Goal: Information Seeking & Learning: Learn about a topic

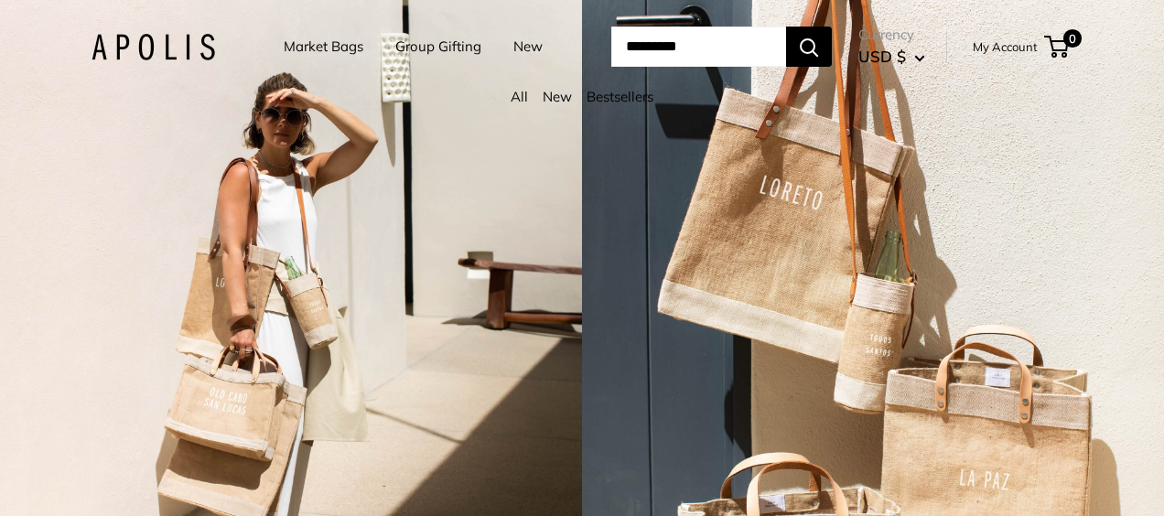
click at [313, 41] on link "Market Bags" at bounding box center [324, 47] width 80 height 26
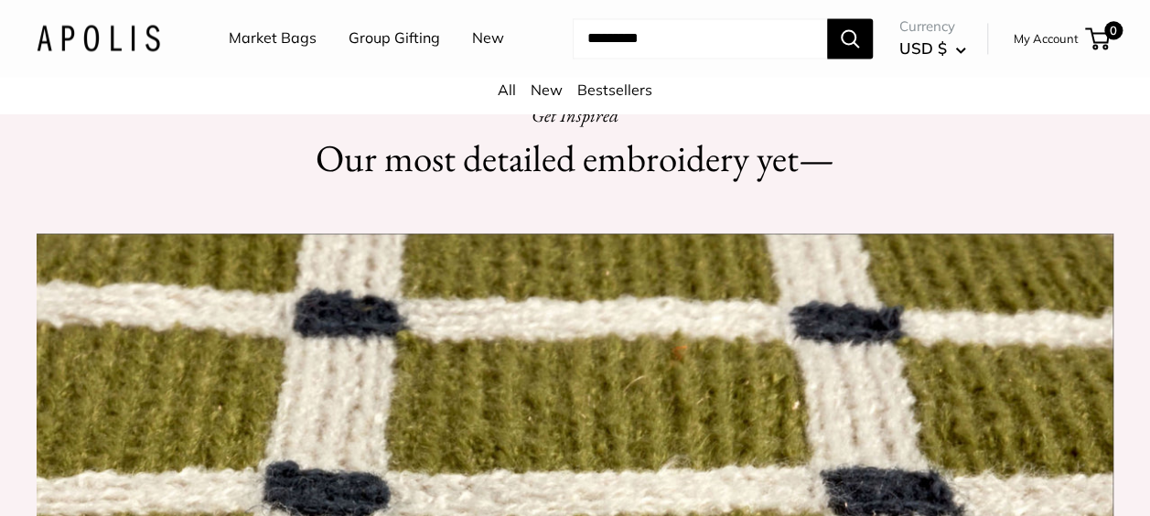
scroll to position [1739, 0]
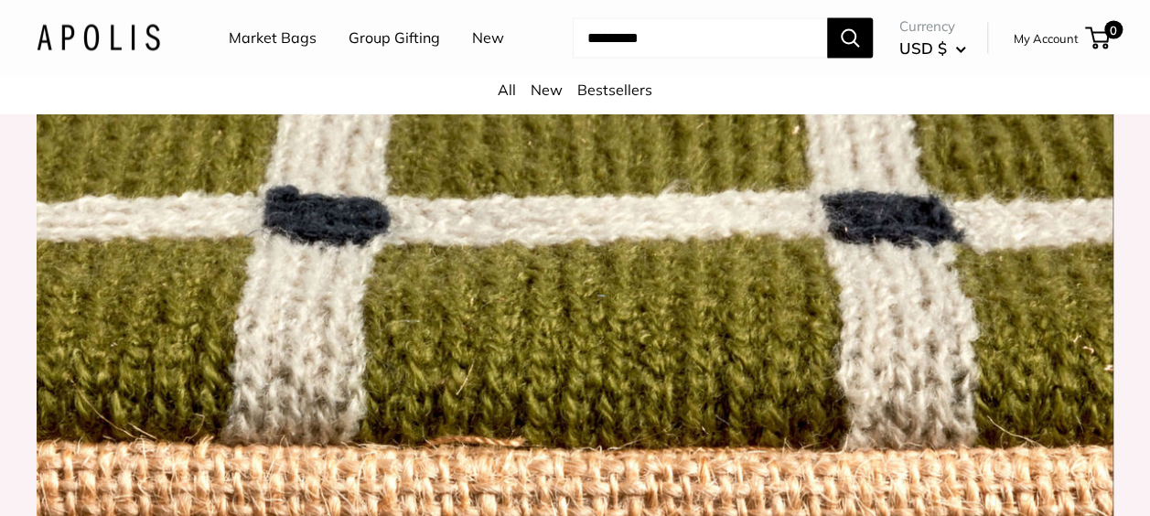
click at [492, 93] on div "All New Bestsellers" at bounding box center [575, 95] width 1150 height 37
click at [502, 92] on link "All" at bounding box center [507, 90] width 18 height 18
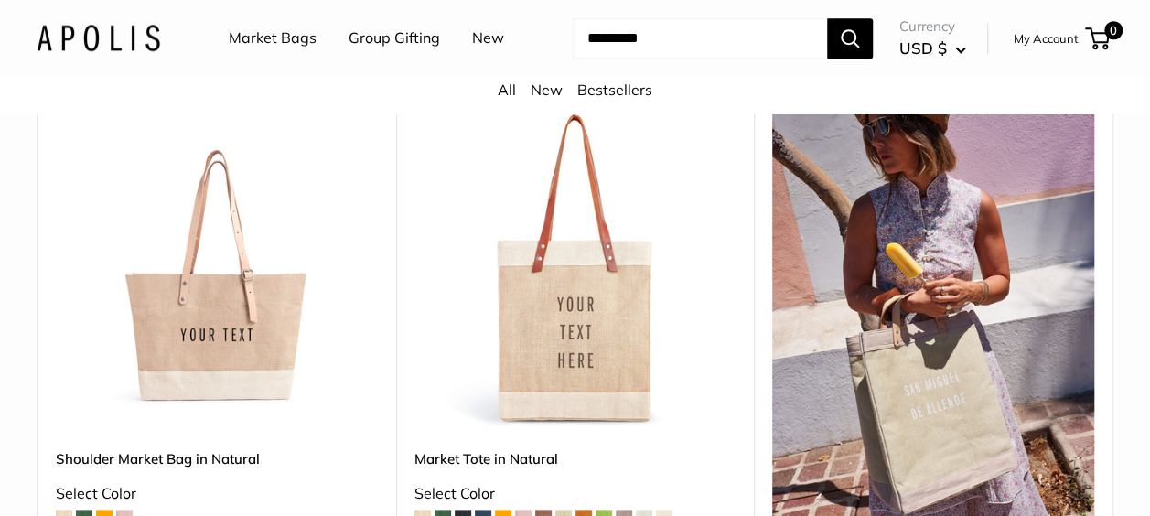
scroll to position [915, 0]
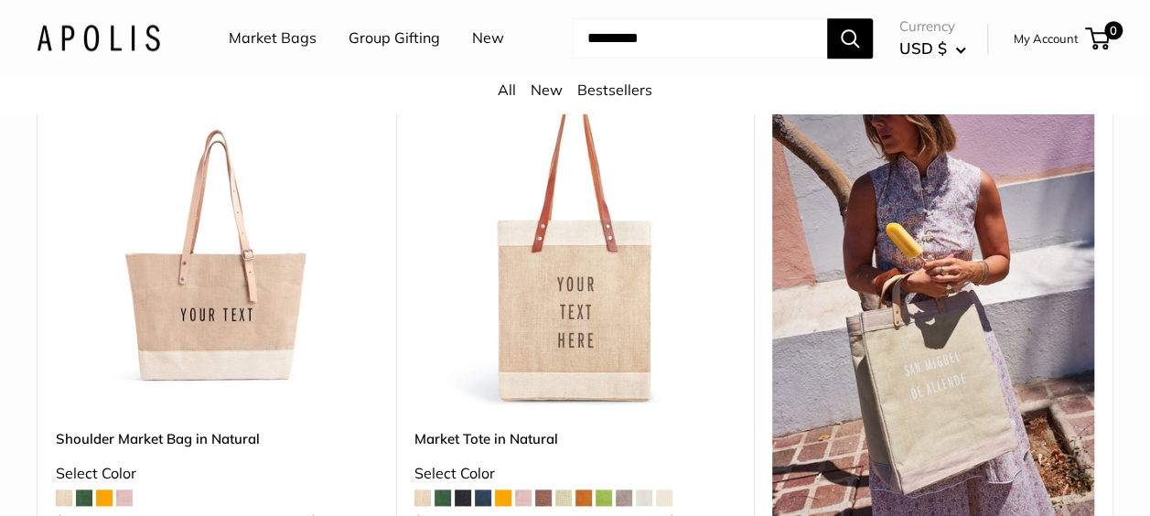
click at [0, 0] on img at bounding box center [0, 0] width 0 height 0
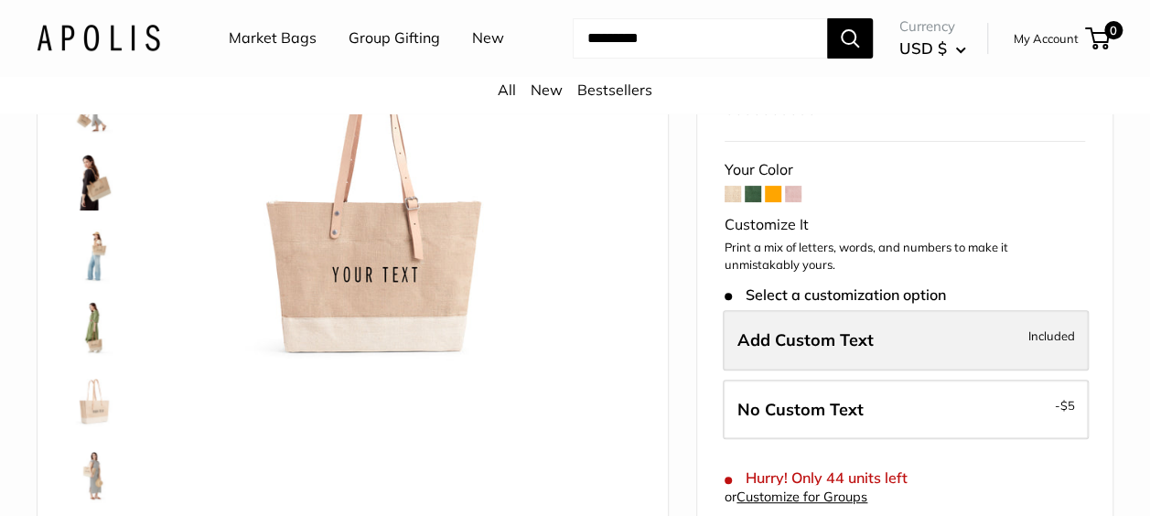
scroll to position [183, 0]
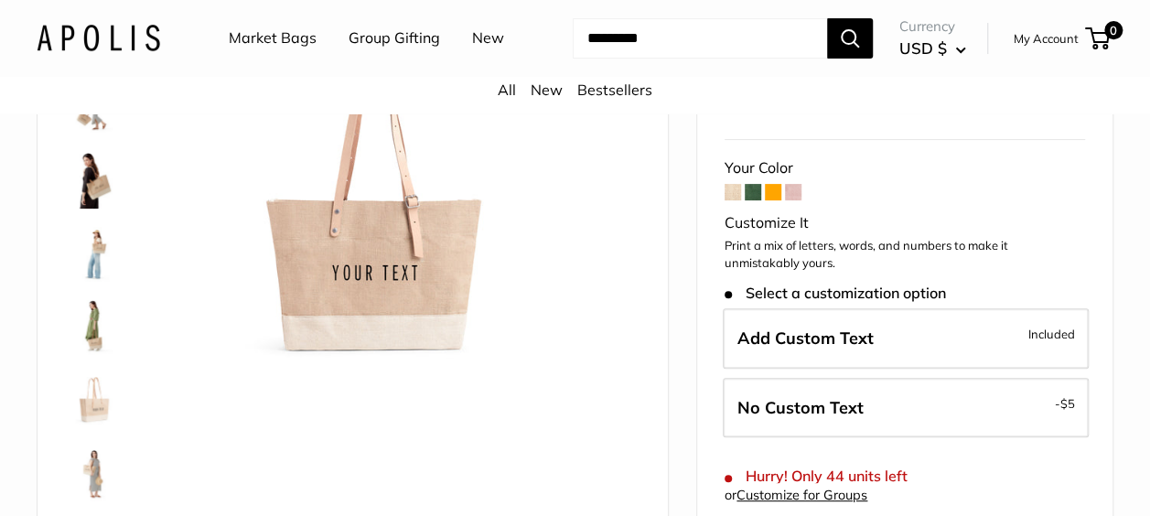
click at [758, 189] on span at bounding box center [753, 192] width 16 height 16
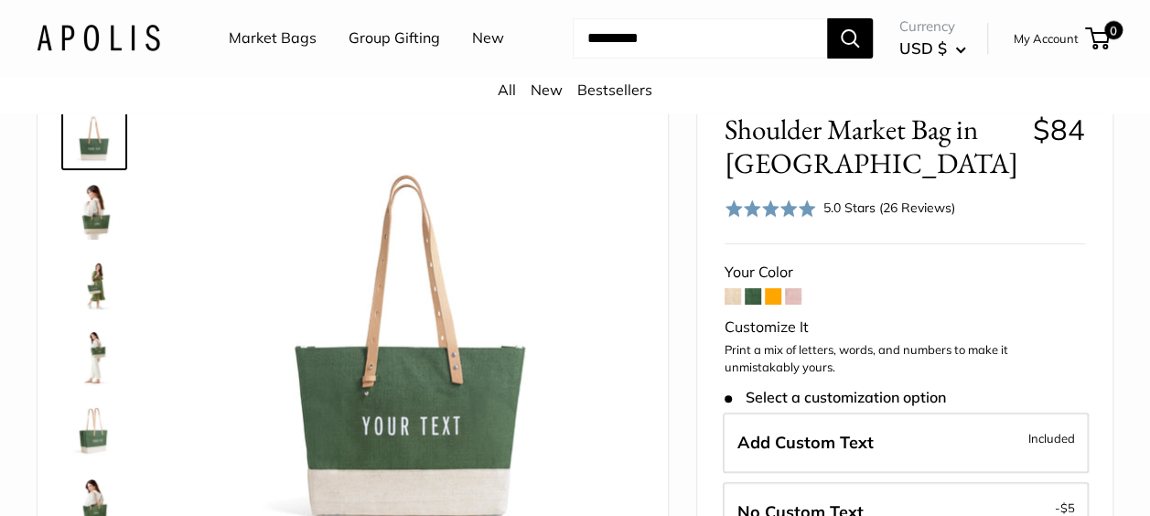
scroll to position [183, 0]
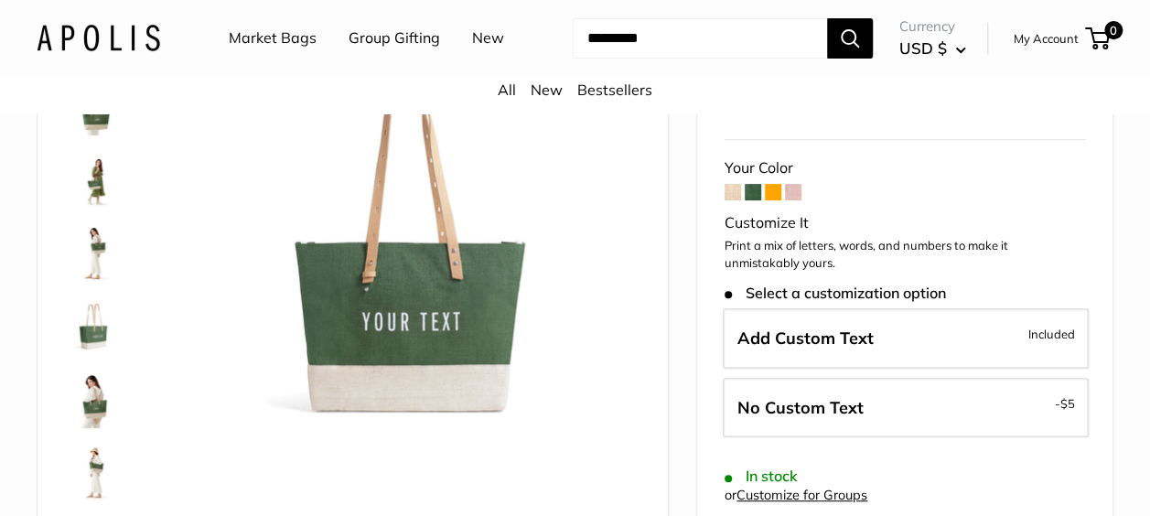
click at [771, 190] on span at bounding box center [773, 192] width 16 height 16
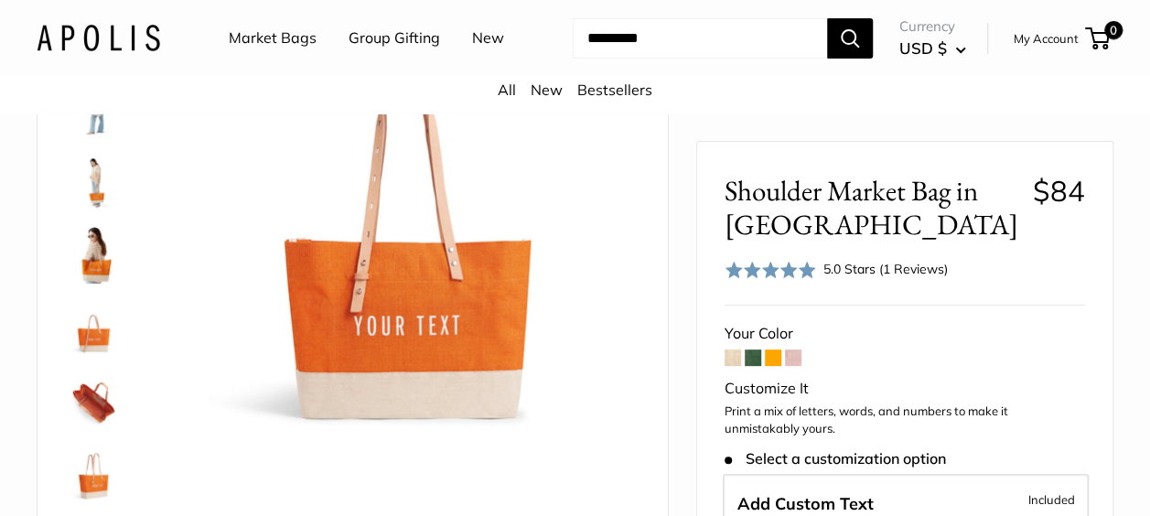
scroll to position [183, 0]
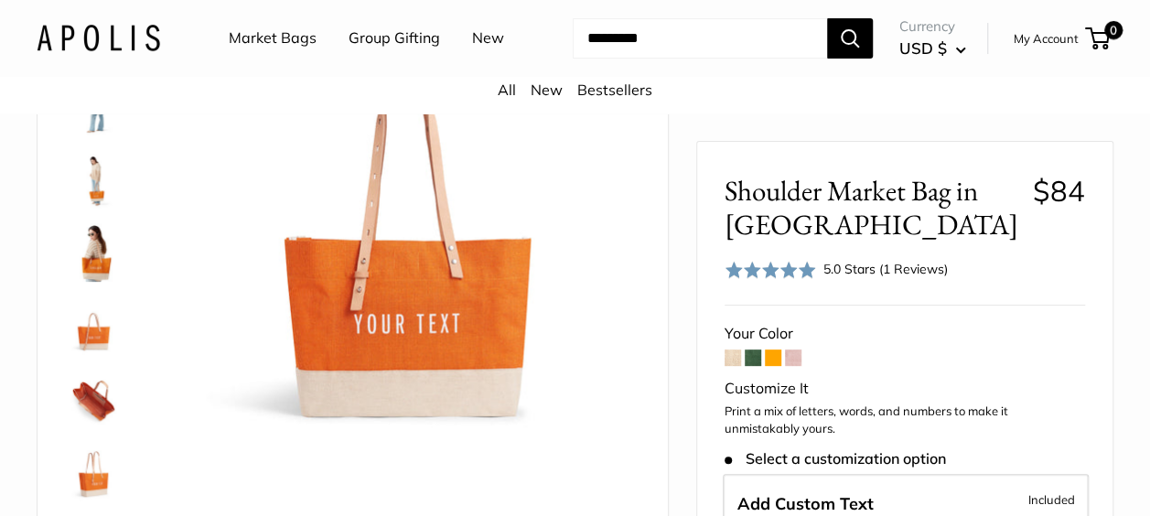
click at [789, 356] on span at bounding box center [793, 358] width 16 height 16
click at [264, 41] on link "Market Bags" at bounding box center [273, 38] width 88 height 27
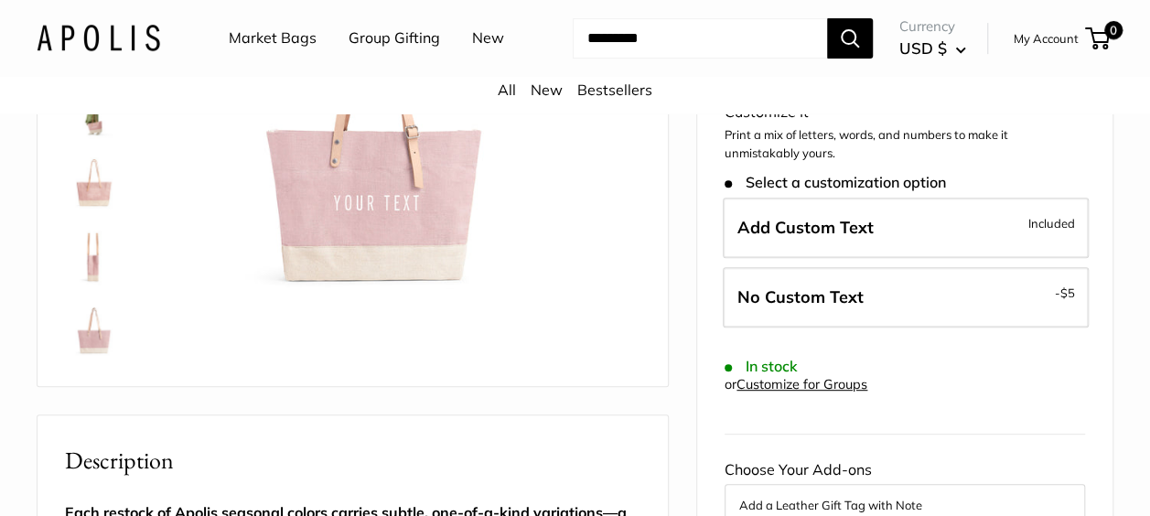
scroll to position [275, 0]
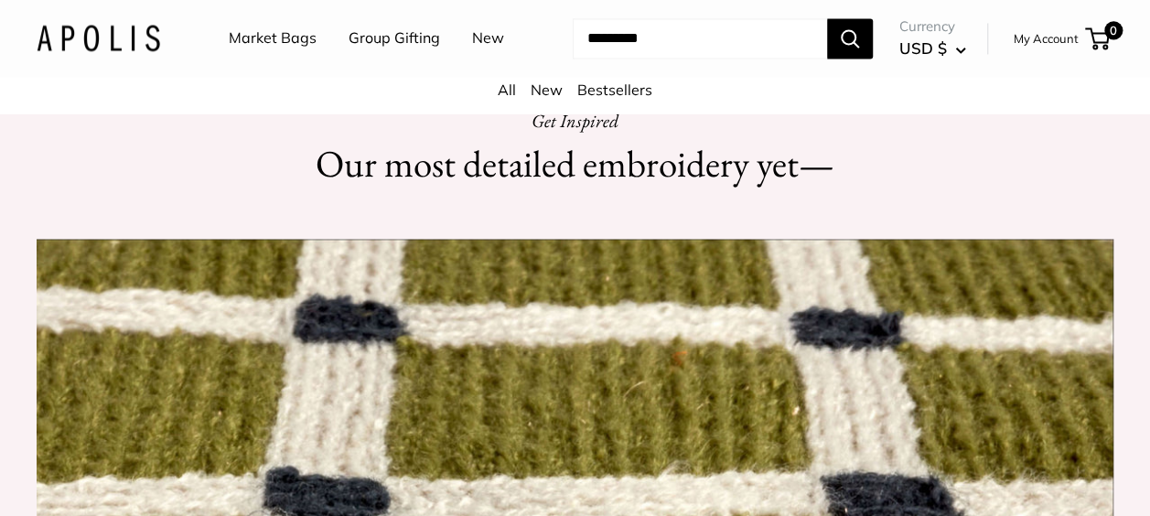
scroll to position [1556, 0]
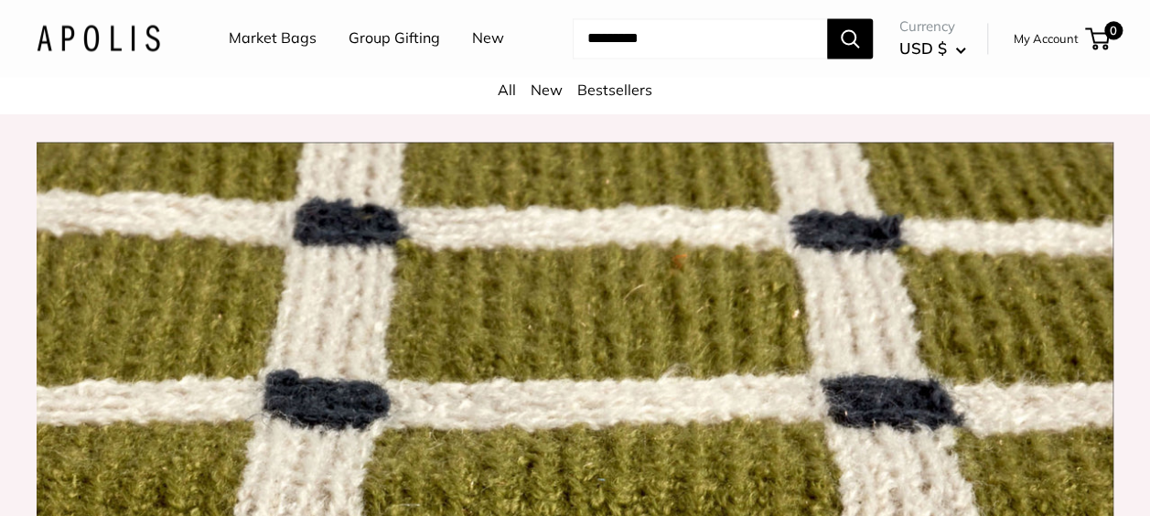
click at [515, 89] on link "All" at bounding box center [507, 90] width 18 height 18
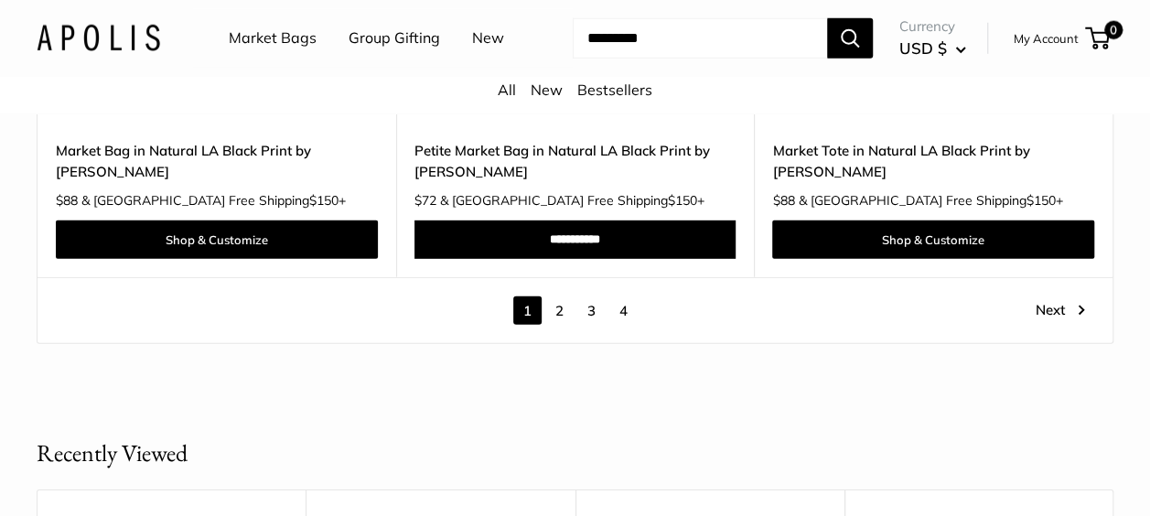
scroll to position [9610, 0]
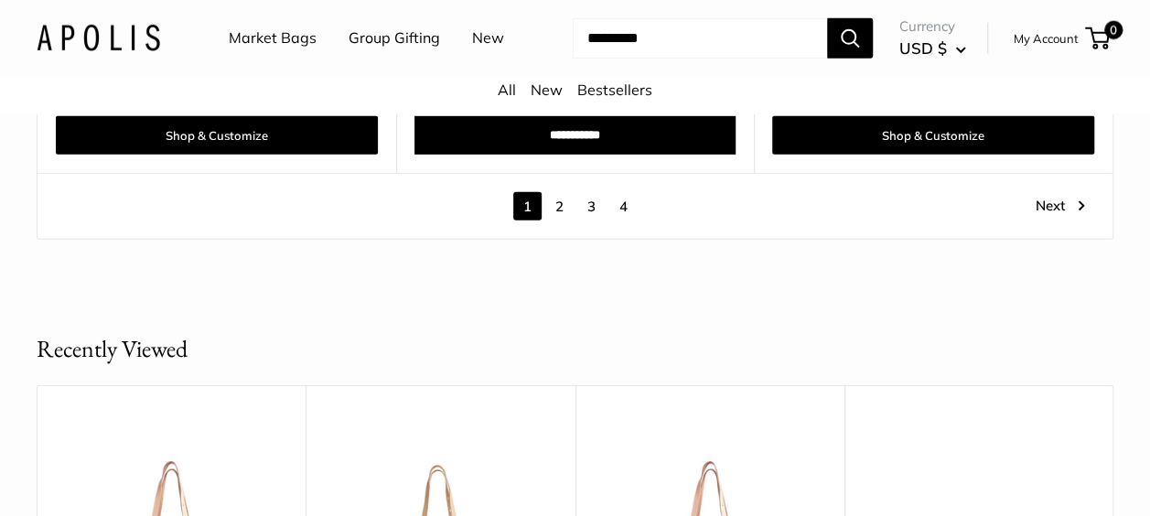
click at [554, 192] on link "2" at bounding box center [560, 206] width 28 height 28
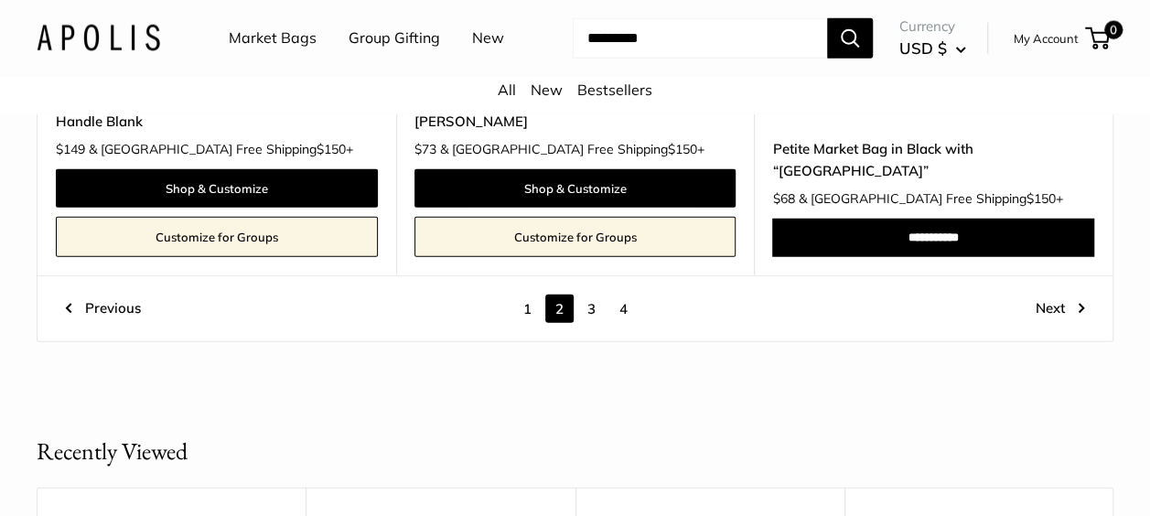
scroll to position [9266, 0]
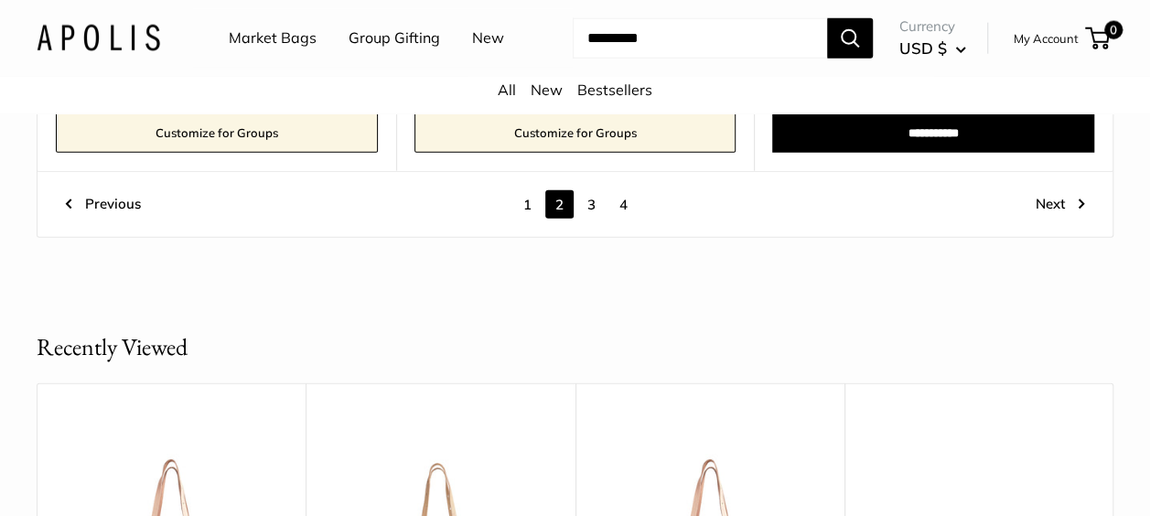
click at [583, 203] on link "3" at bounding box center [592, 204] width 28 height 28
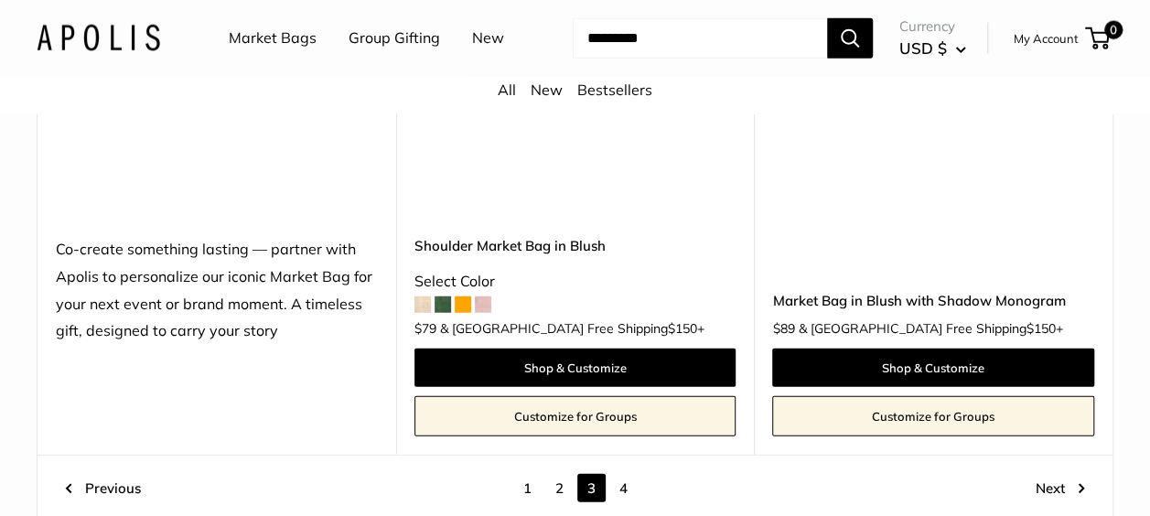
scroll to position [9266, 0]
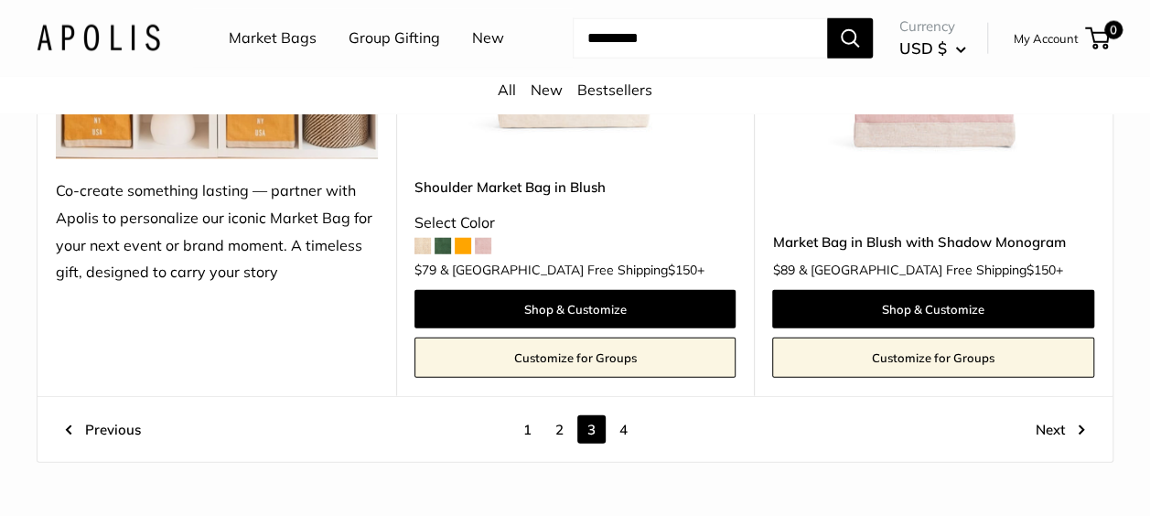
click at [624, 416] on link "4" at bounding box center [624, 430] width 28 height 28
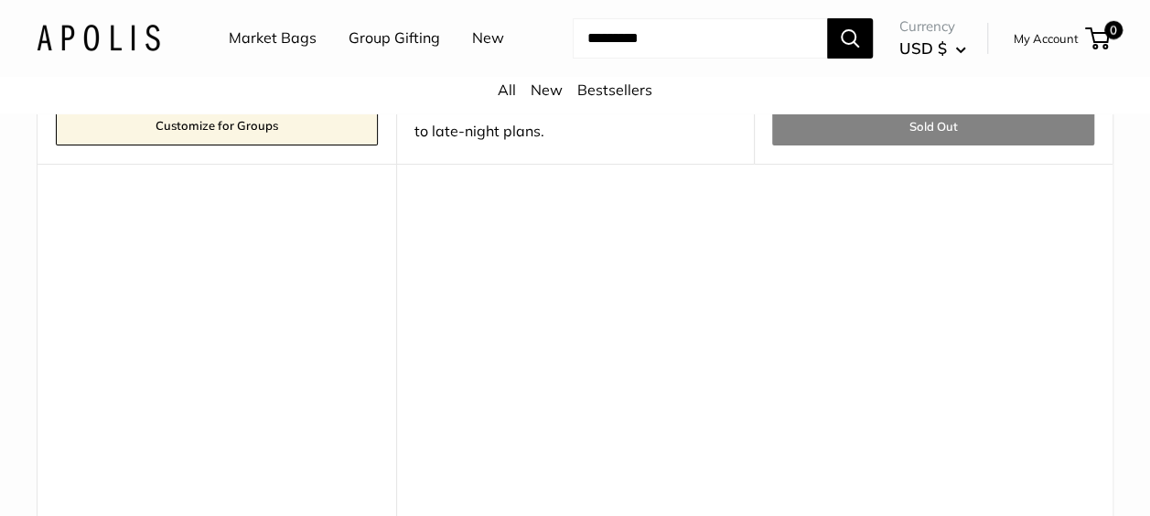
scroll to position [6337, 0]
